Goal: Information Seeking & Learning: Learn about a topic

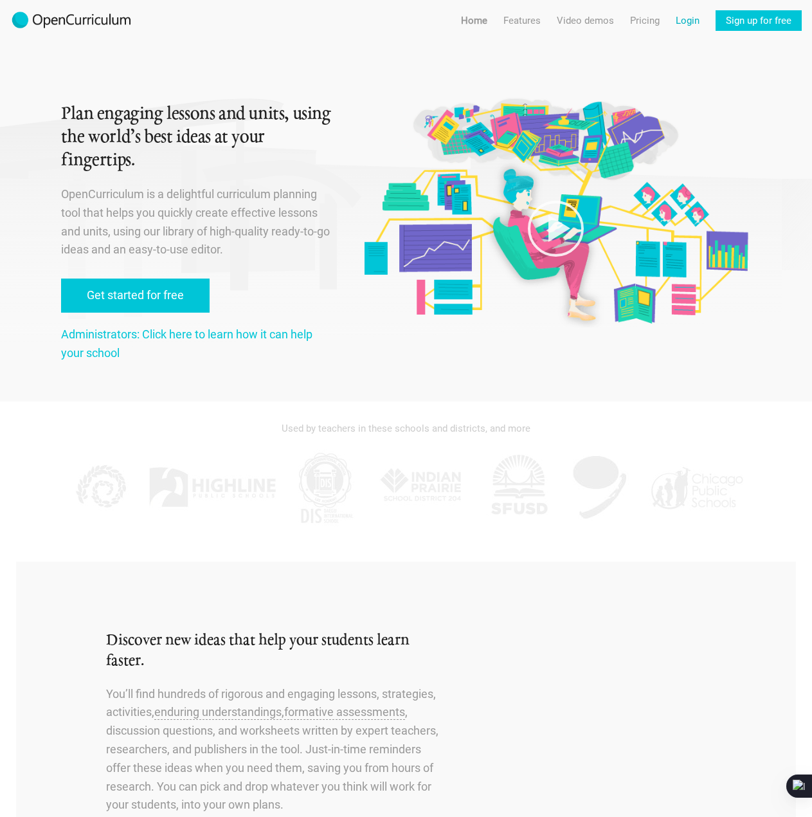
click at [693, 24] on link "Login" at bounding box center [688, 20] width 24 height 21
click at [528, 48] on link "Features For teachers" at bounding box center [528, 46] width 98 height 23
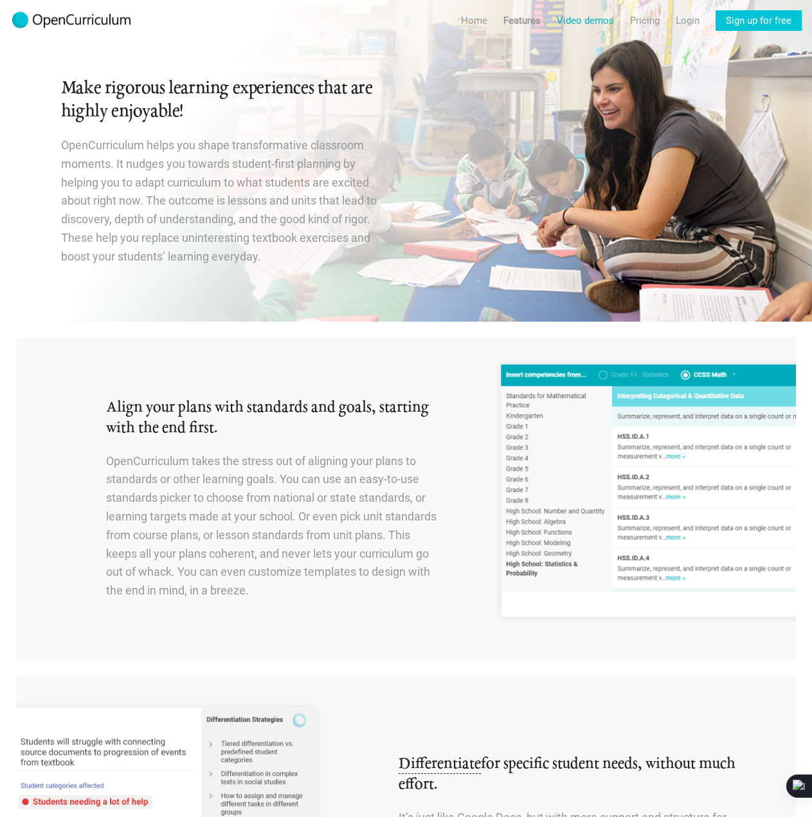
click at [585, 23] on link "Video demos" at bounding box center [585, 20] width 57 height 21
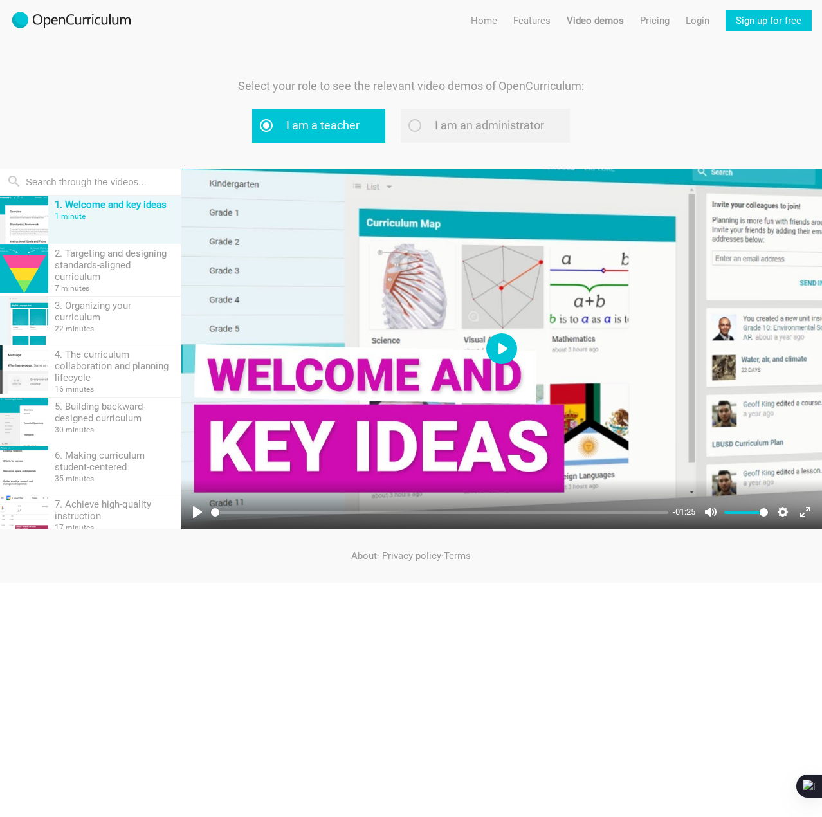
click at [500, 355] on button "Play" at bounding box center [501, 348] width 31 height 31
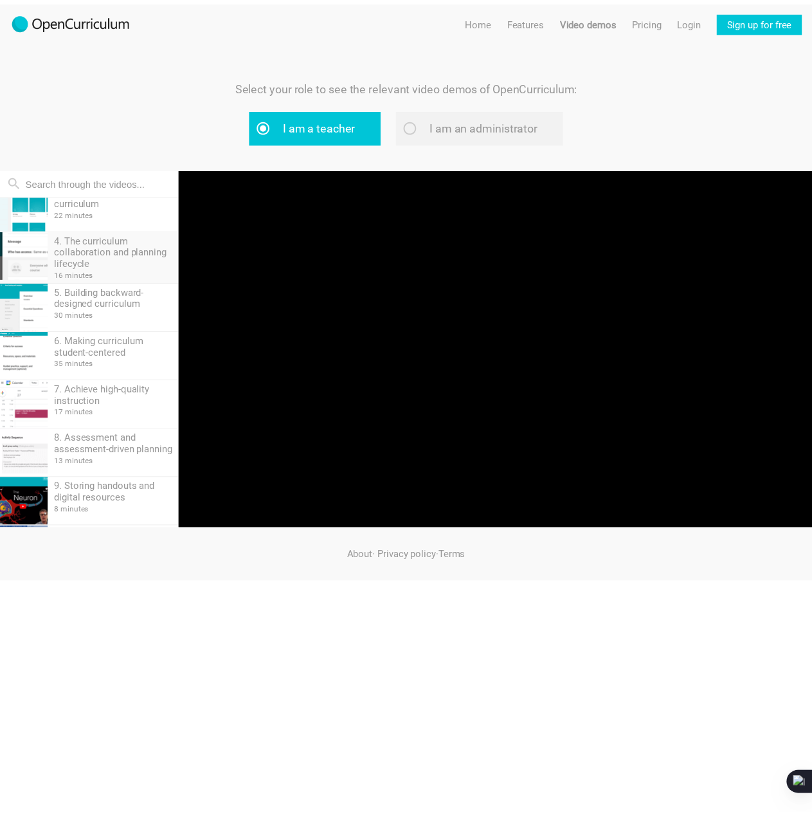
scroll to position [165, 0]
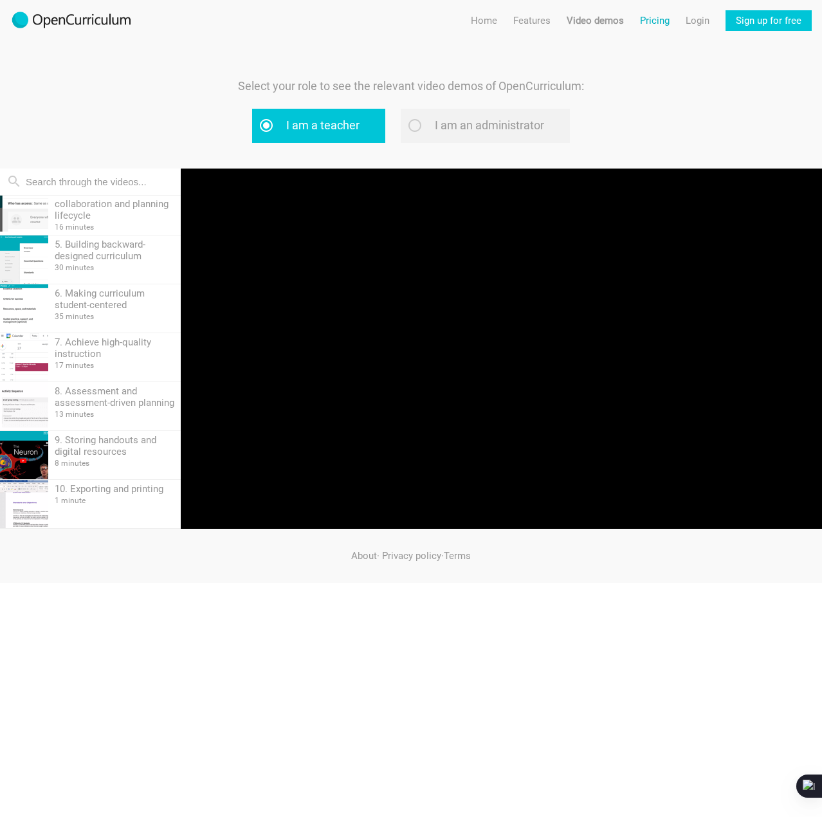
type input "13.11"
click at [657, 21] on link "Pricing" at bounding box center [655, 20] width 30 height 21
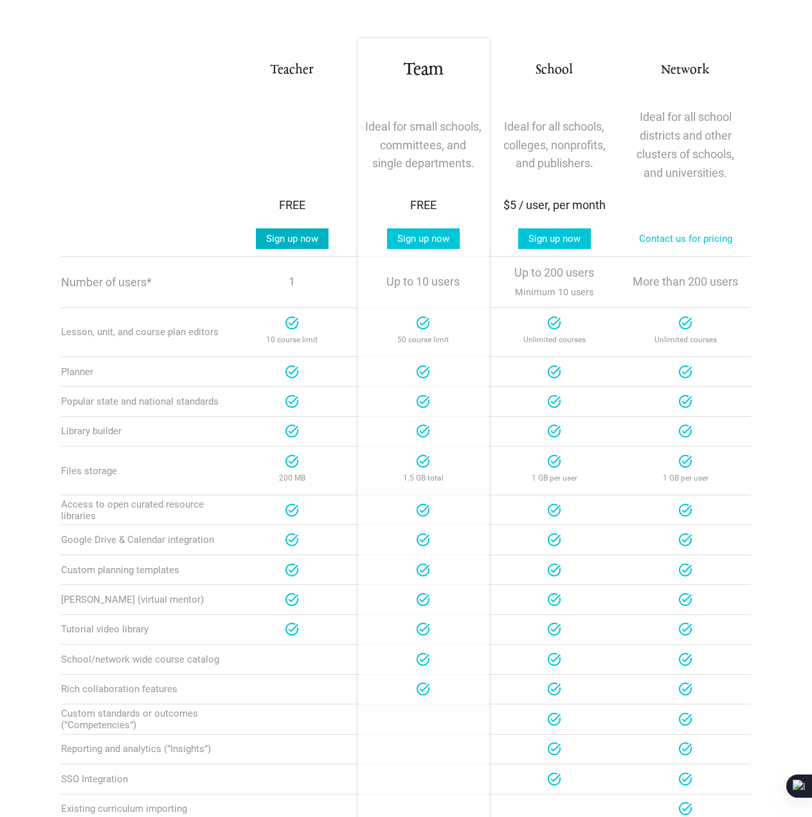
scroll to position [257, 0]
